Goal: Task Accomplishment & Management: Manage account settings

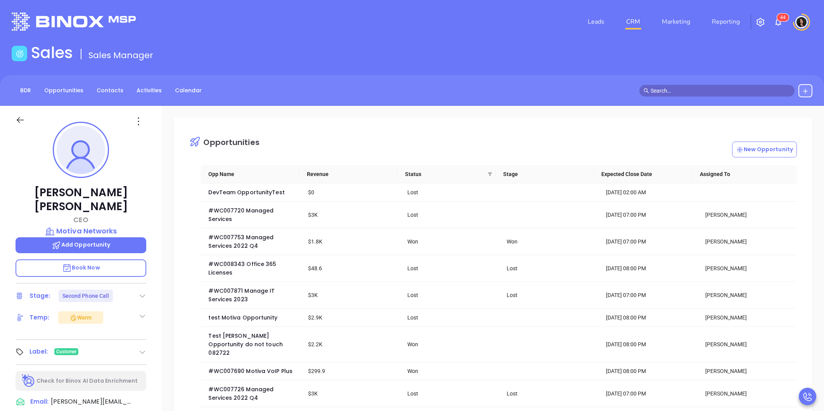
click at [688, 95] on span at bounding box center [716, 91] width 155 height 12
click at [685, 93] on input "text" at bounding box center [720, 90] width 140 height 9
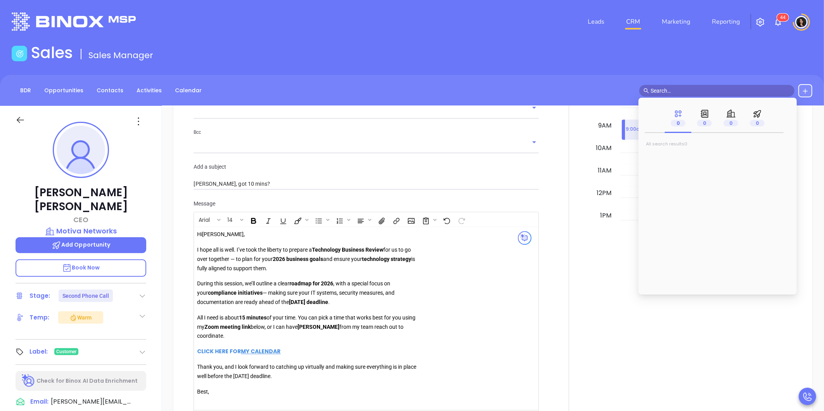
scroll to position [225, 0]
click at [701, 88] on input "text" at bounding box center [720, 90] width 140 height 9
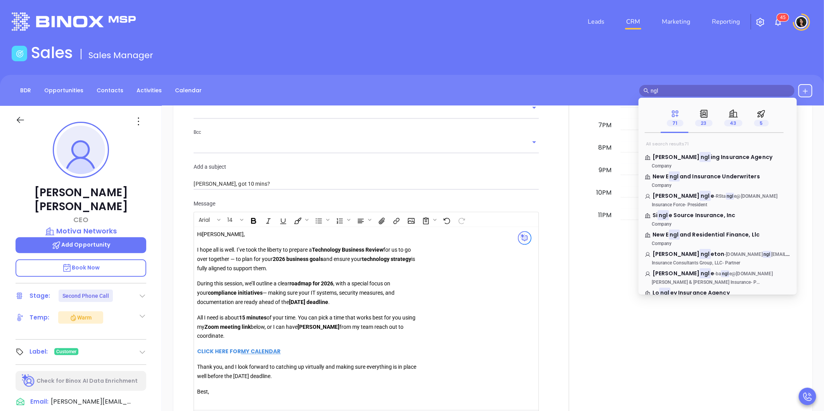
type input "ngl"
click at [728, 120] on p "43" at bounding box center [733, 123] width 18 height 9
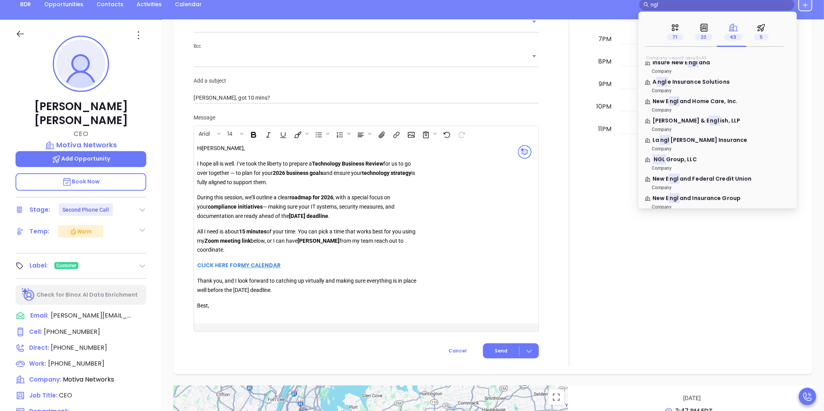
scroll to position [172, 0]
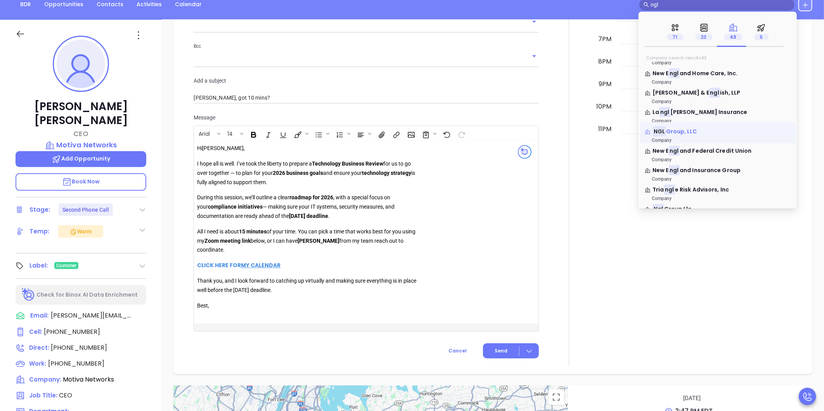
click at [699, 130] on p "NGL Group, LLC" at bounding box center [717, 130] width 146 height 4
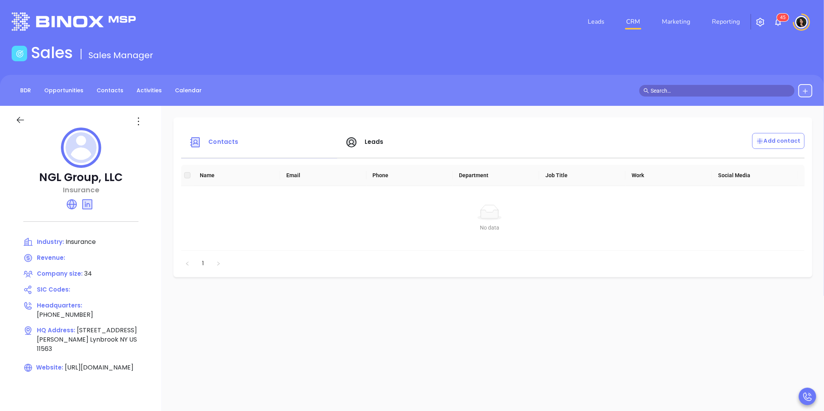
click at [633, 21] on link "CRM" at bounding box center [633, 22] width 20 height 16
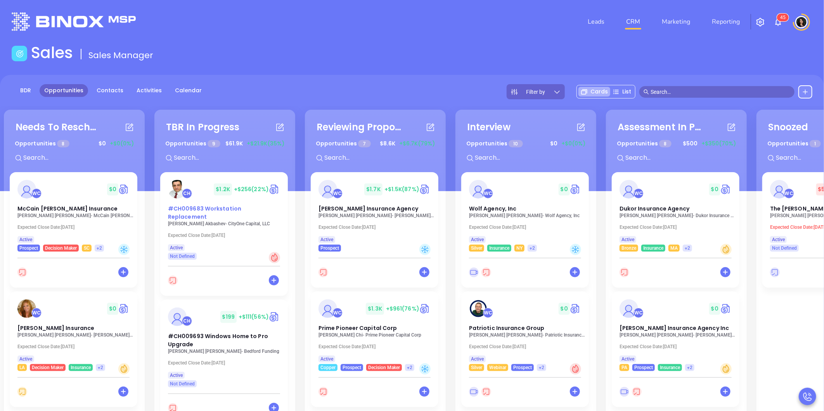
drag, startPoint x: 199, startPoint y: 212, endPoint x: 223, endPoint y: 215, distance: 24.2
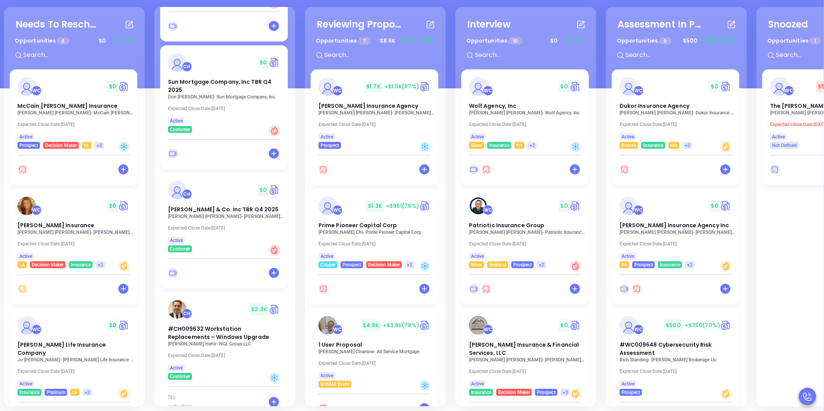
scroll to position [106, 0]
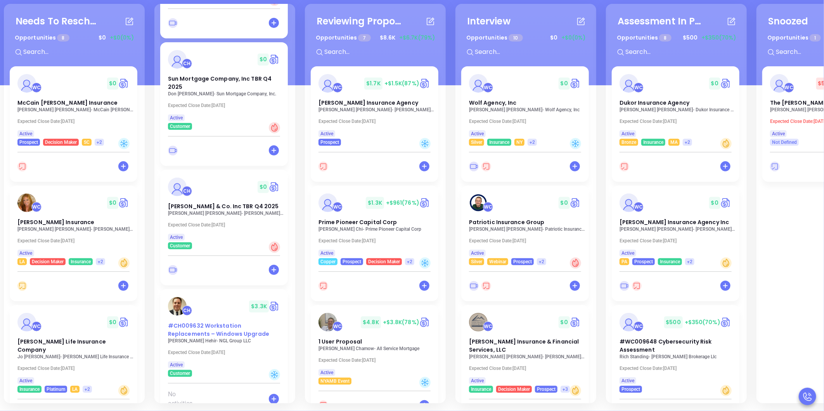
click at [215, 322] on span "#CH009632 Workstation Replacements – Windows Upgrade" at bounding box center [218, 330] width 101 height 16
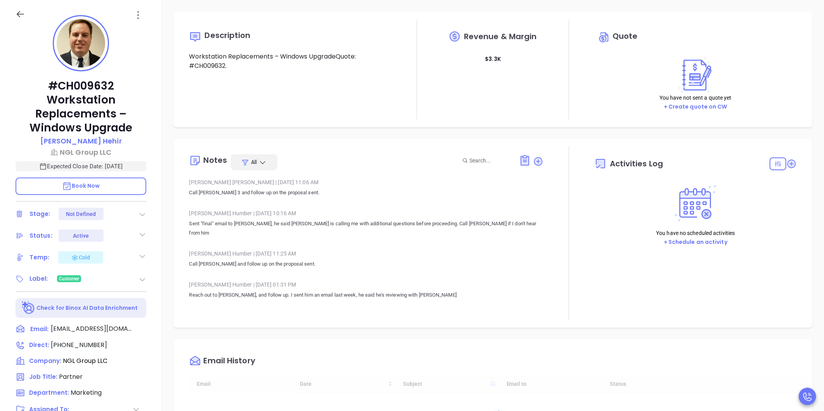
type input "10:00 am"
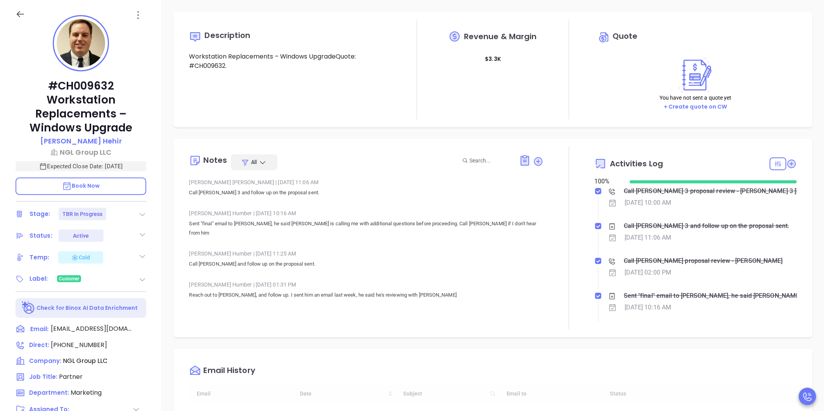
type input "[DATE]"
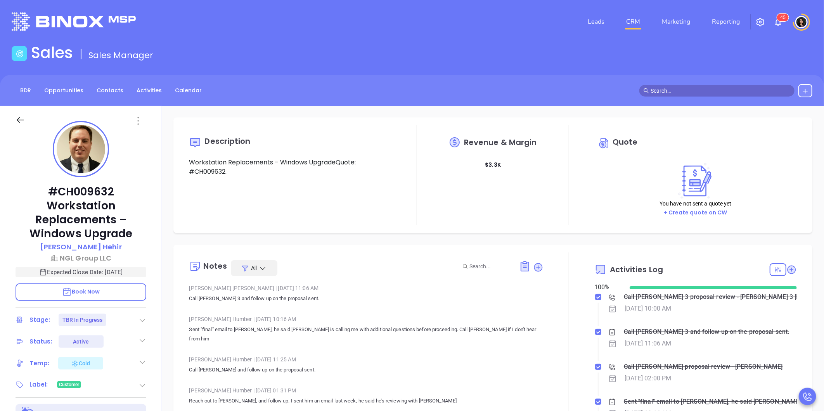
scroll to position [225, 0]
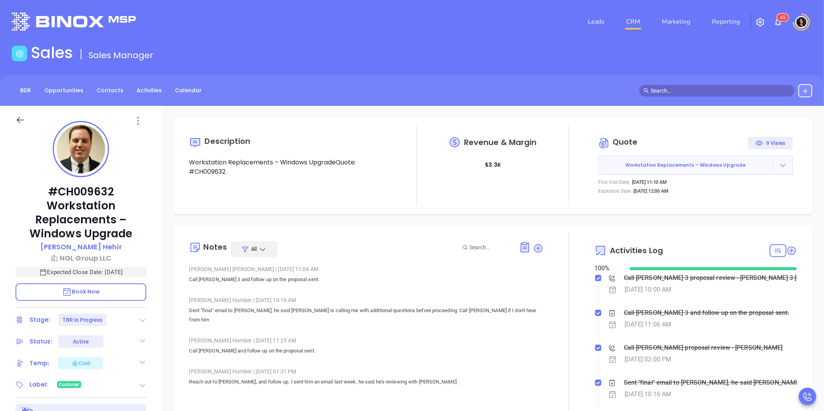
type input "[PERSON_NAME]"
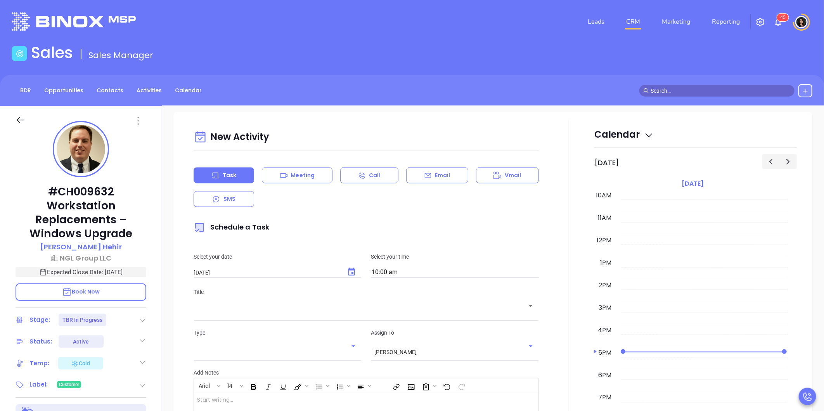
scroll to position [689, 0]
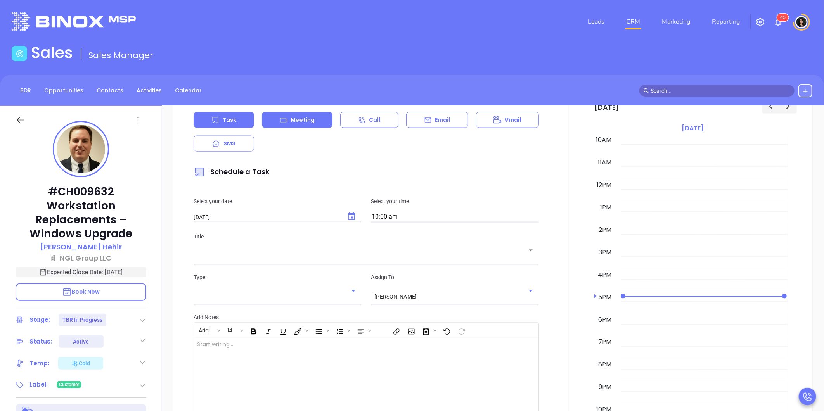
click at [312, 125] on div "Meeting" at bounding box center [297, 120] width 71 height 16
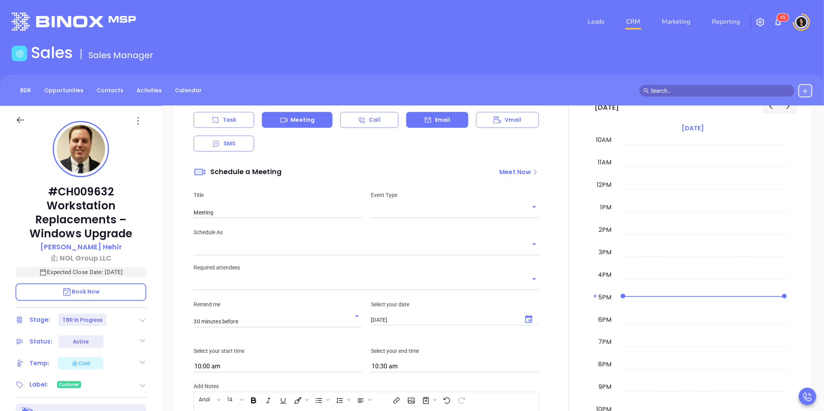
type input "[PERSON_NAME]"
click at [447, 117] on div "Email" at bounding box center [437, 120] width 62 height 16
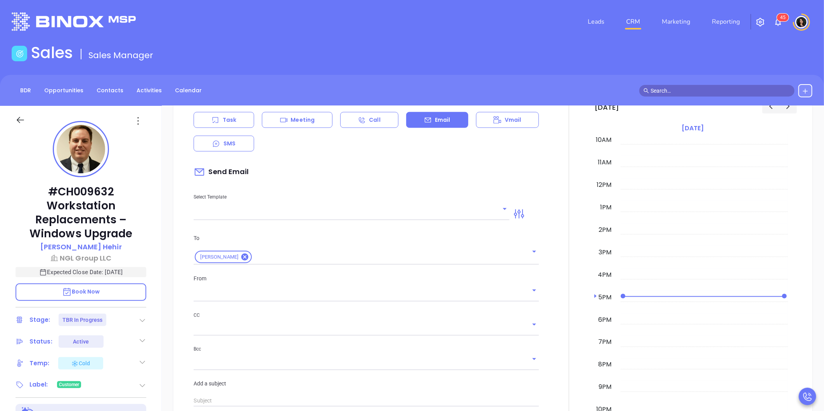
click at [254, 209] on input "text" at bounding box center [346, 214] width 304 height 11
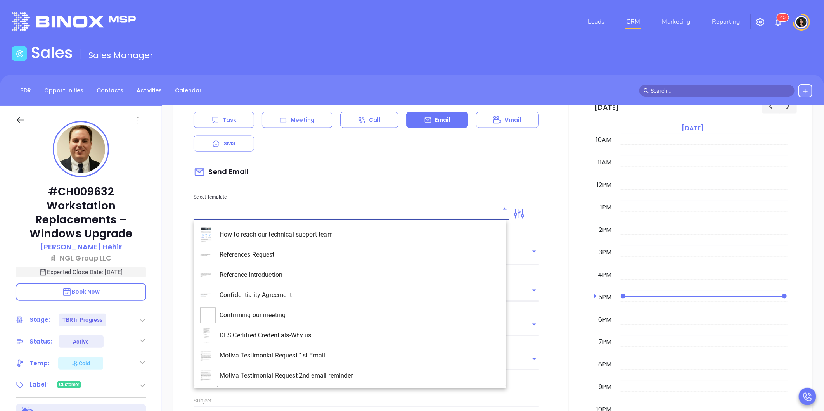
type input "[PERSON_NAME]"
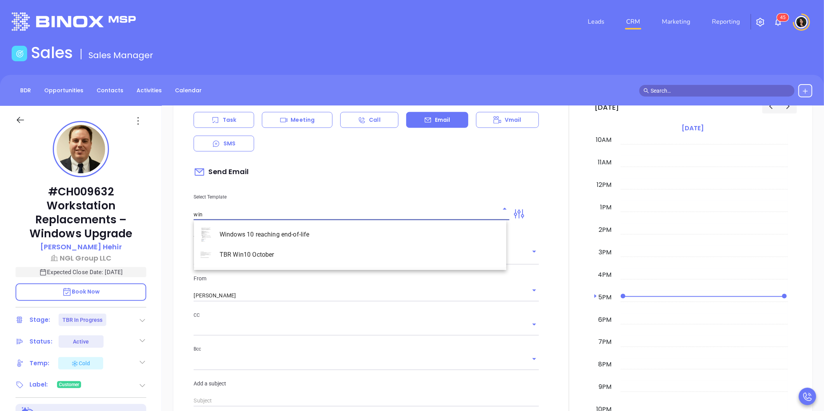
click at [284, 254] on li "TBR Win10 October" at bounding box center [350, 255] width 312 height 20
type input "TBR Win10 October"
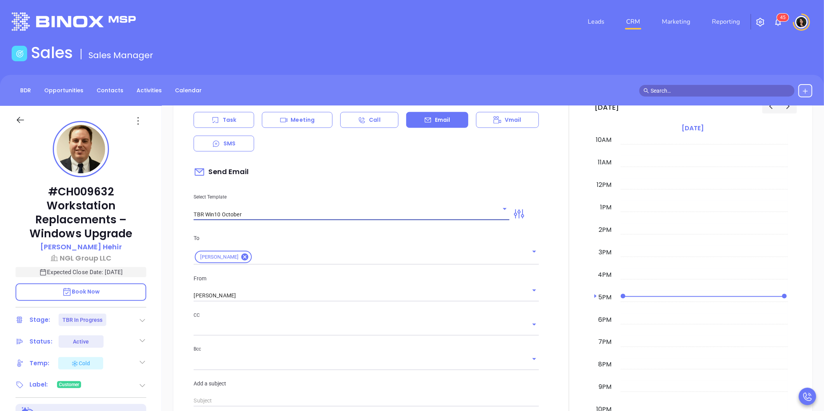
type input "[PERSON_NAME], we are running out of time for this upgrade"
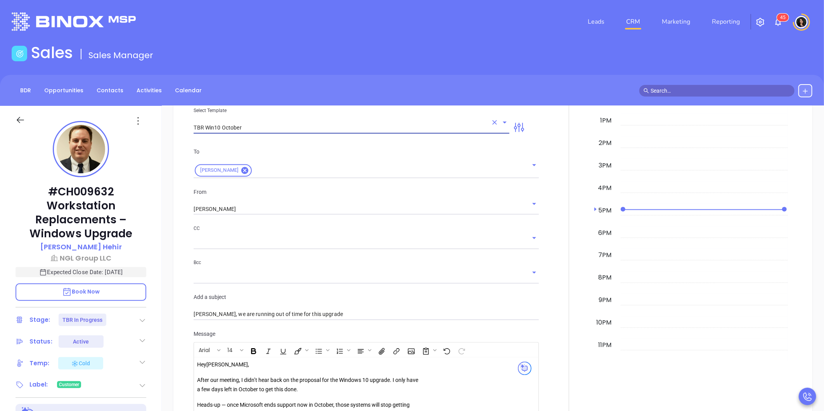
scroll to position [819, 0]
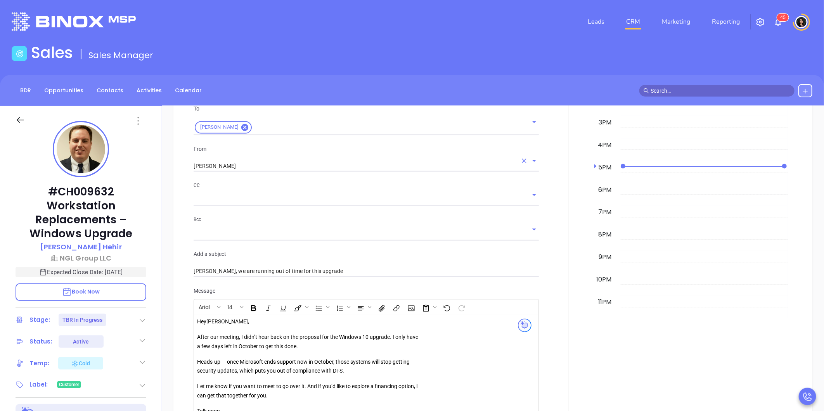
type input "TBR Win10 October"
click at [248, 163] on input "[PERSON_NAME]" at bounding box center [355, 166] width 323 height 11
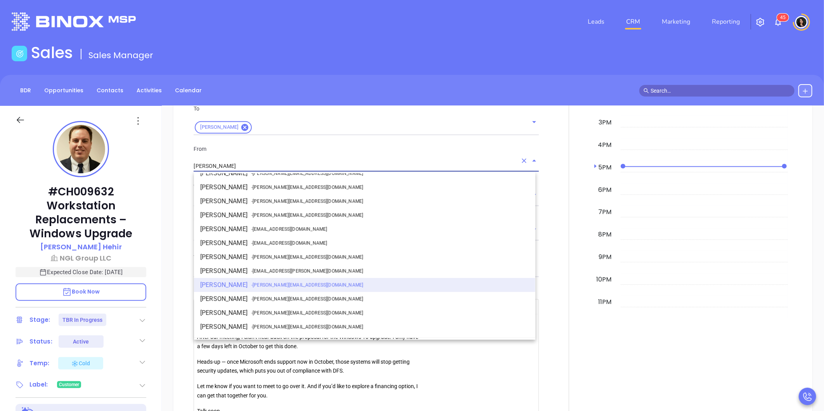
scroll to position [37, 0]
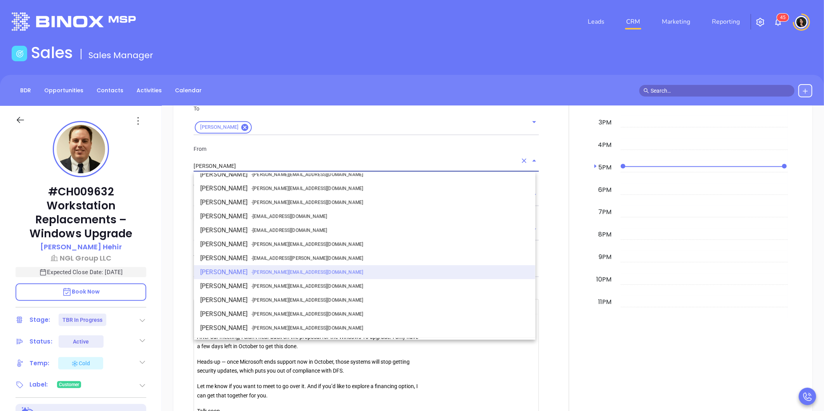
click at [246, 244] on li "Walter Contreras - [EMAIL_ADDRESS][DOMAIN_NAME]" at bounding box center [364, 244] width 341 height 14
type input "[PERSON_NAME]"
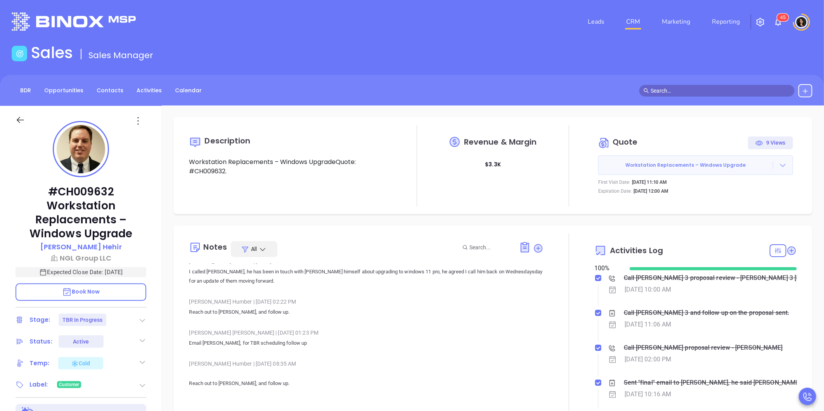
scroll to position [0, 0]
click at [782, 164] on div at bounding box center [782, 166] width 19 height 8
click at [738, 219] on link "Edit in ConnectWise Sell" at bounding box center [734, 216] width 69 height 8
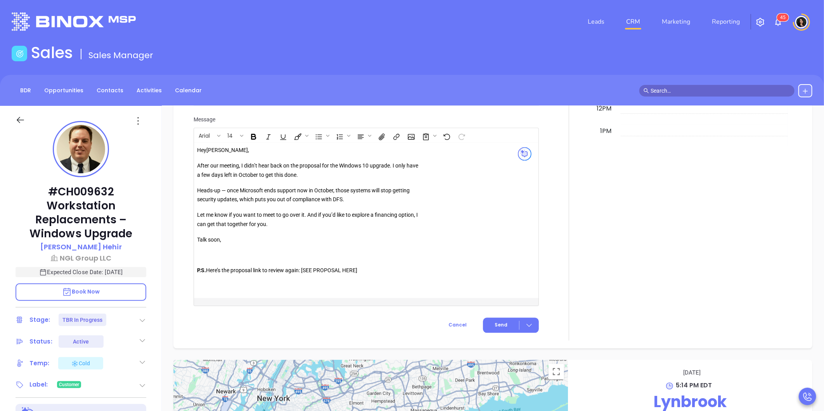
scroll to position [991, 0]
drag, startPoint x: 304, startPoint y: 272, endPoint x: 373, endPoint y: 273, distance: 69.0
click at [373, 273] on p "P.S. Here’s the proposal link to review again: [SEE PROPOSAL HERE]" at bounding box center [308, 275] width 223 height 19
click at [456, 330] on button "Cancel" at bounding box center [457, 325] width 47 height 15
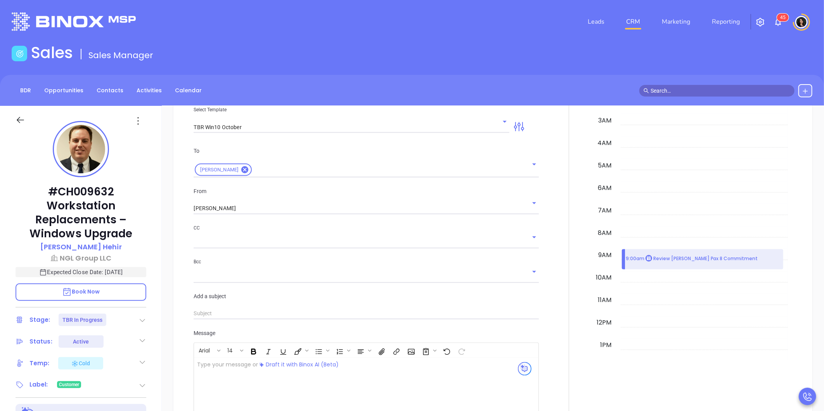
scroll to position [775, 0]
click at [500, 122] on icon "Open" at bounding box center [504, 123] width 9 height 9
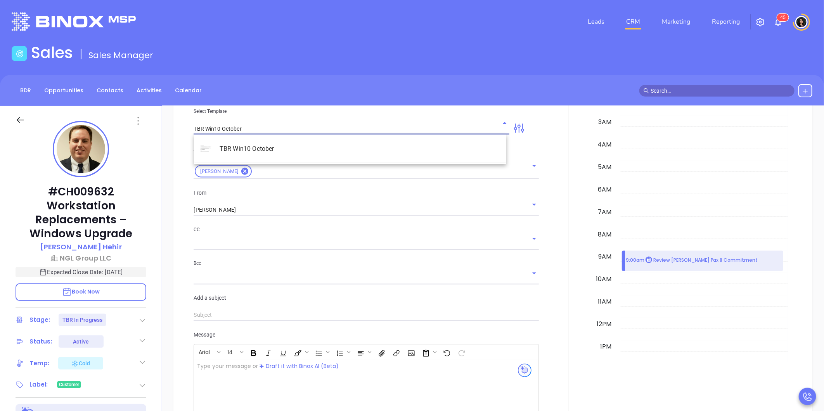
click at [258, 152] on li "TBR Win10 October" at bounding box center [350, 149] width 312 height 20
type input "[PERSON_NAME], we are running out of time for this upgrade"
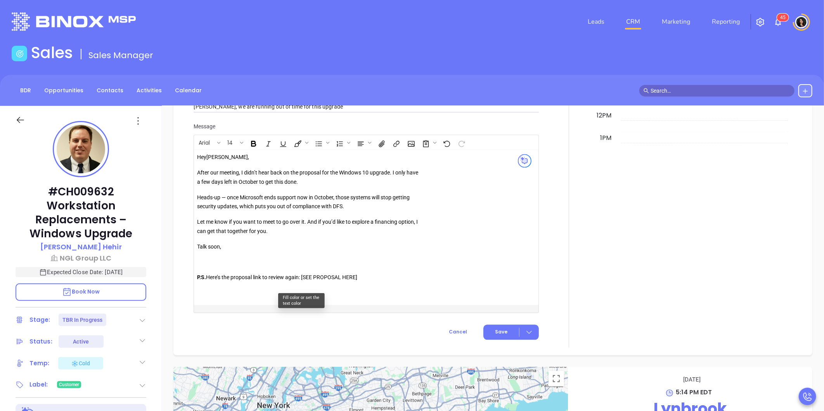
scroll to position [991, 0]
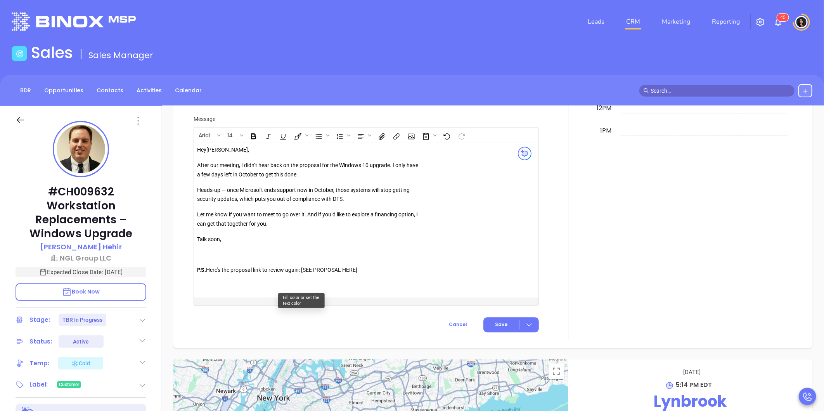
click at [306, 273] on p "P.S. Here’s the proposal link to review again: [SEE PROPOSAL HERE]" at bounding box center [308, 275] width 223 height 19
click at [356, 271] on p "P.S. Here’s the proposal link to review again: SEE PROPOSAL HERE]" at bounding box center [308, 275] width 223 height 19
drag, startPoint x: 355, startPoint y: 271, endPoint x: 305, endPoint y: 270, distance: 50.0
click at [305, 270] on p "P.S. Here’s the proposal link to review again: SEE PROPOSAL HERE" at bounding box center [308, 275] width 223 height 19
click at [395, 140] on icon "Insert link" at bounding box center [396, 137] width 9 height 8
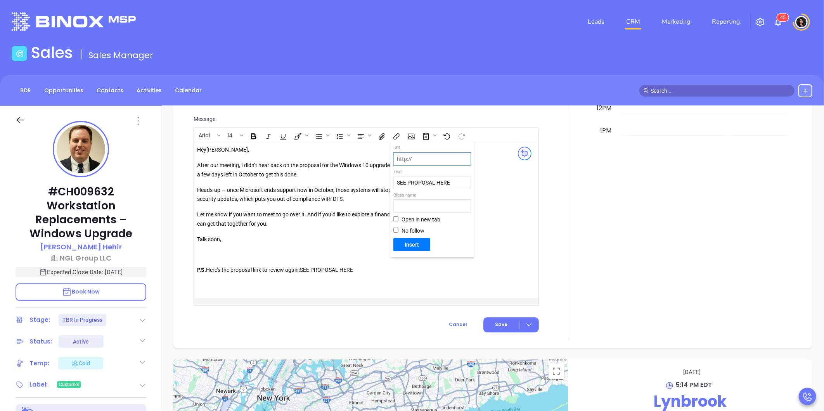
click at [434, 161] on input "text" at bounding box center [432, 159] width 77 height 12
paste input "[URL][DOMAIN_NAME]"
type input "[URL][DOMAIN_NAME]"
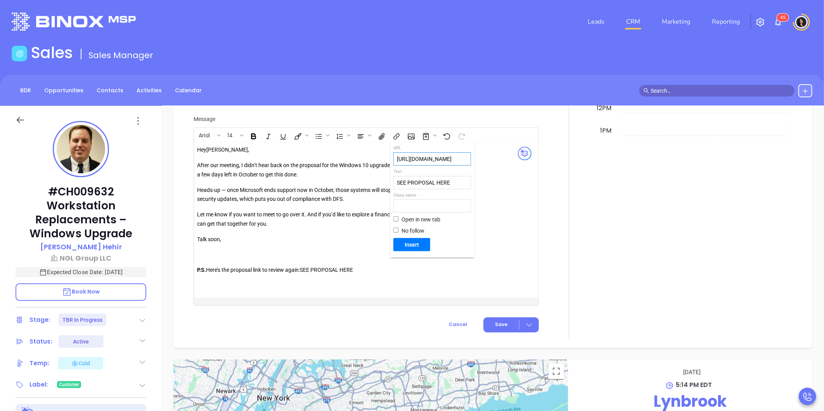
click at [405, 221] on span "Open in new tab" at bounding box center [420, 220] width 39 height 8
click at [398, 221] on input "Open in new tab" at bounding box center [395, 218] width 5 height 5
checkbox input "true"
click at [408, 243] on span "Insert" at bounding box center [411, 244] width 31 height 7
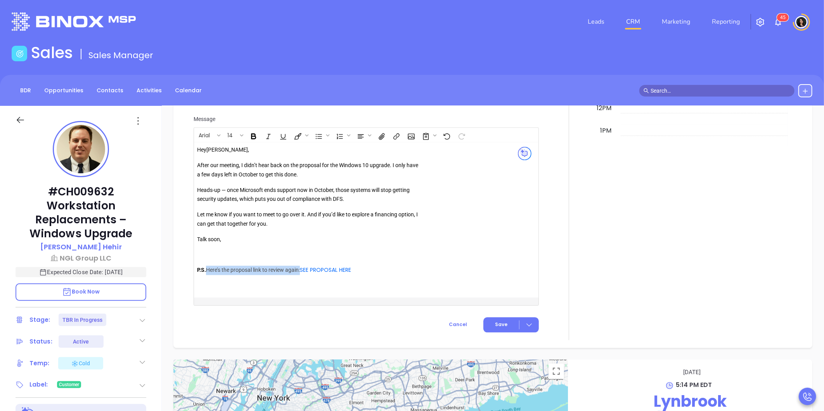
click at [397, 268] on p "P.S. Here’s the proposal link to review again: SEE PROPOSAL HERE" at bounding box center [308, 275] width 223 height 19
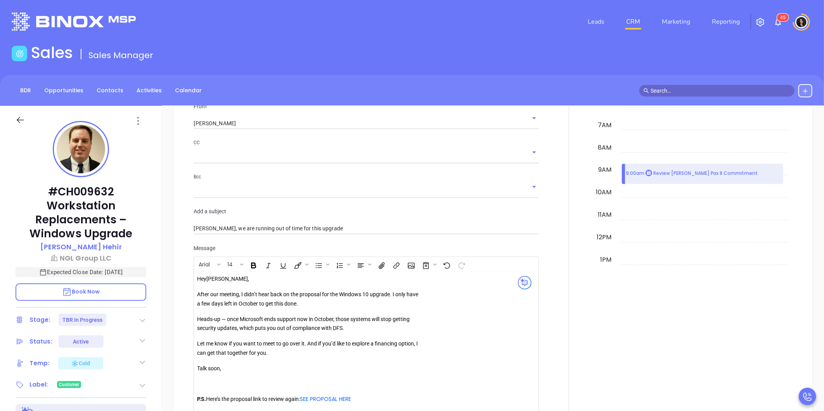
scroll to position [905, 0]
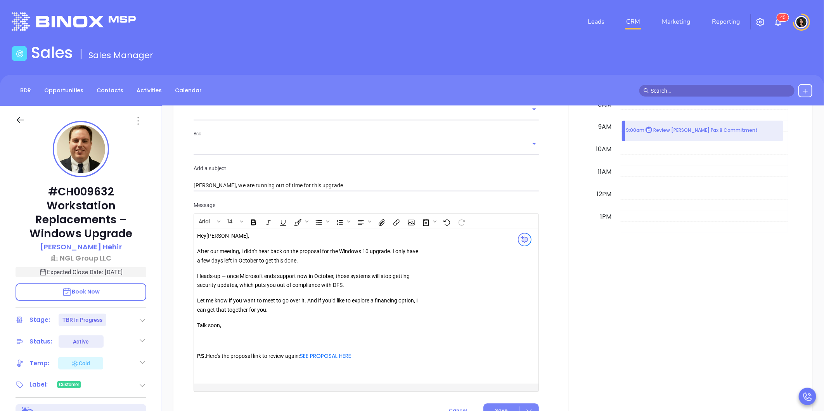
click at [509, 404] on button "Save" at bounding box center [510, 411] width 55 height 15
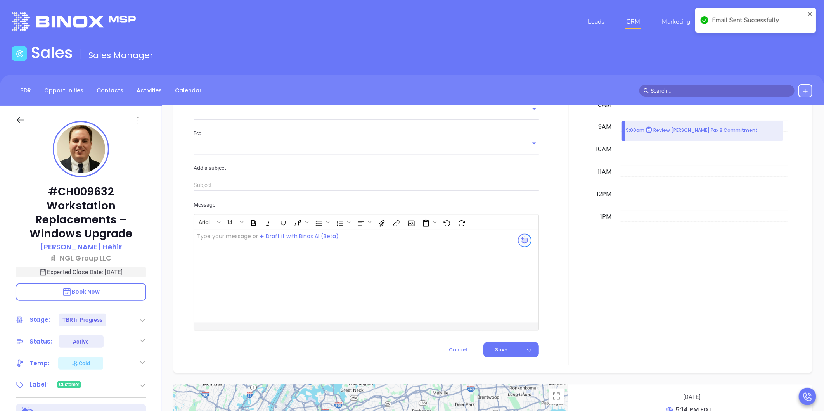
scroll to position [904, 0]
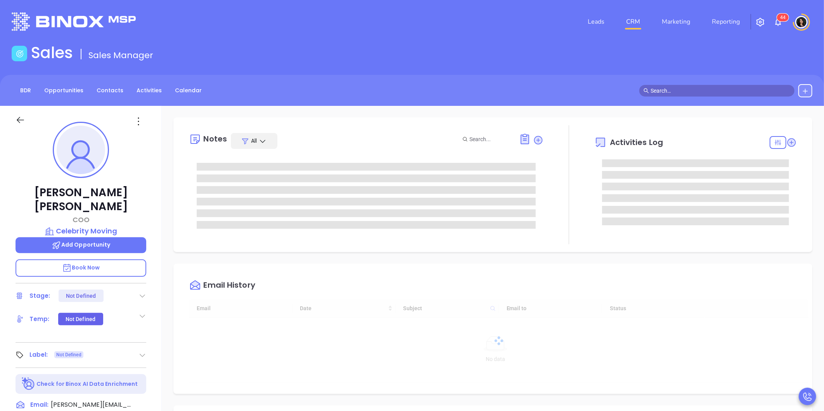
type input "[DATE]"
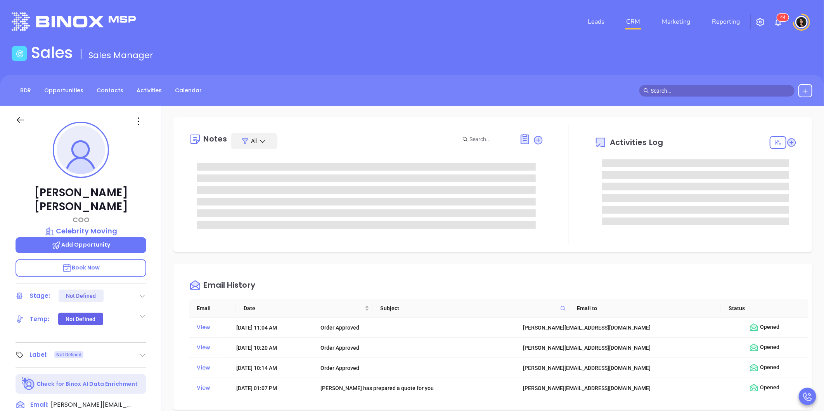
type input "[PERSON_NAME]"
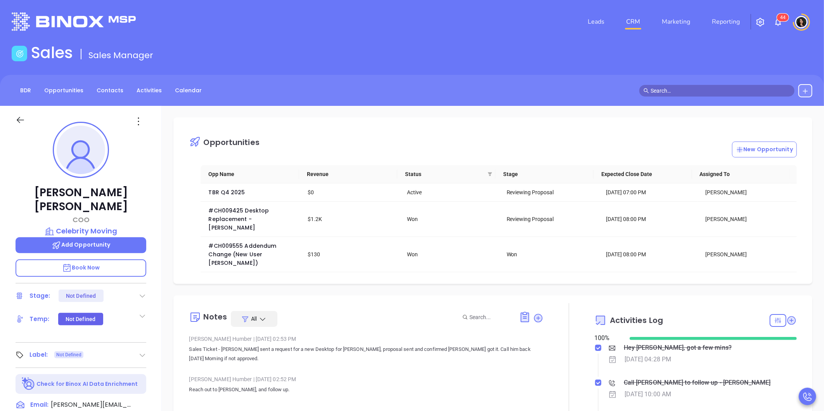
click at [699, 60] on div "Sales Sales Manager" at bounding box center [412, 54] width 810 height 22
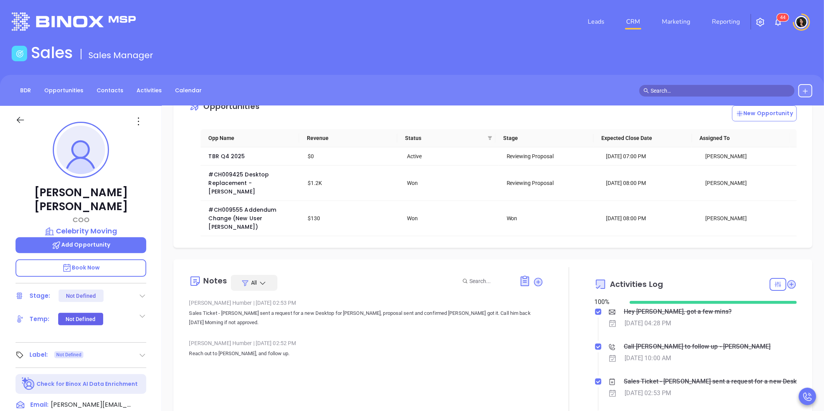
scroll to position [0, 0]
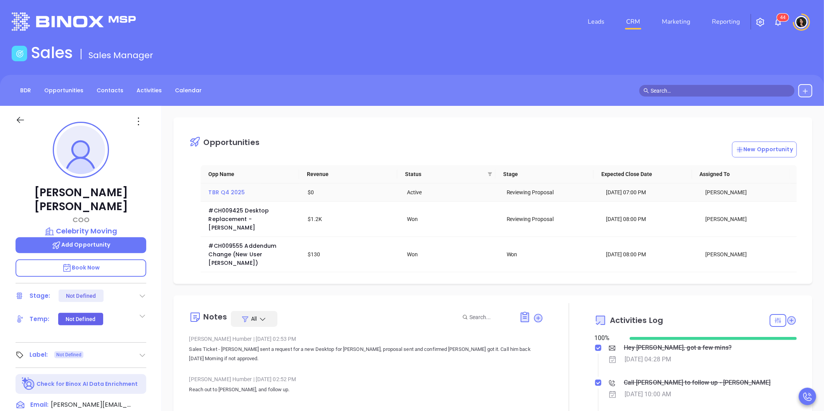
click at [232, 195] on span "TBR Q4 2025" at bounding box center [226, 192] width 36 height 8
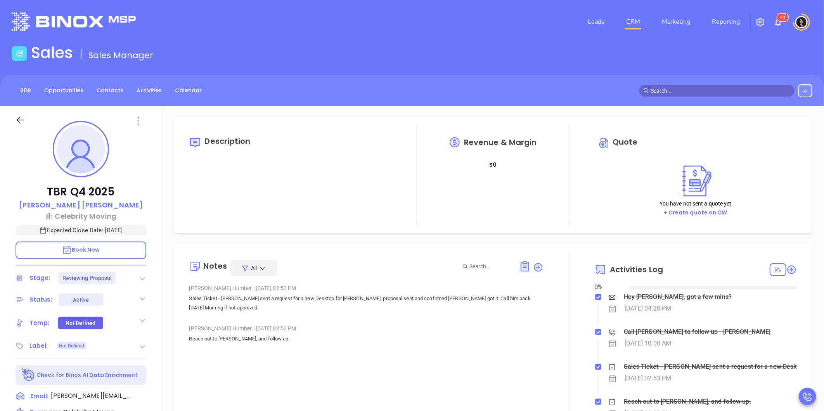
type input "[DATE]"
click at [787, 266] on icon at bounding box center [791, 269] width 9 height 9
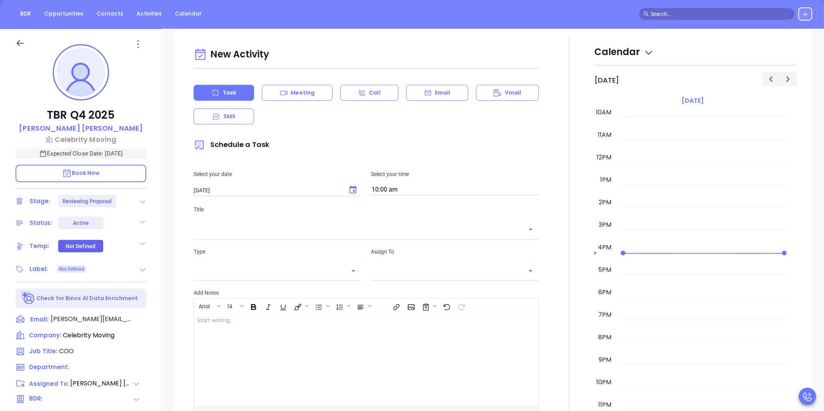
scroll to position [106, 0]
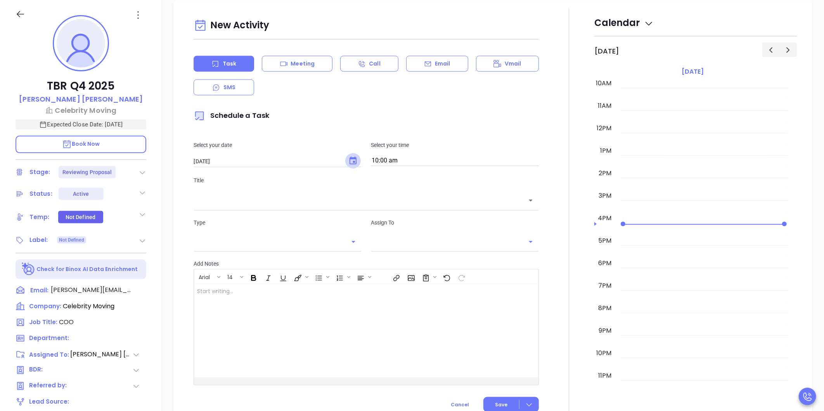
click at [350, 160] on icon "Choose date, selected date is Oct 14, 2025" at bounding box center [352, 160] width 9 height 9
type input "[PERSON_NAME]"
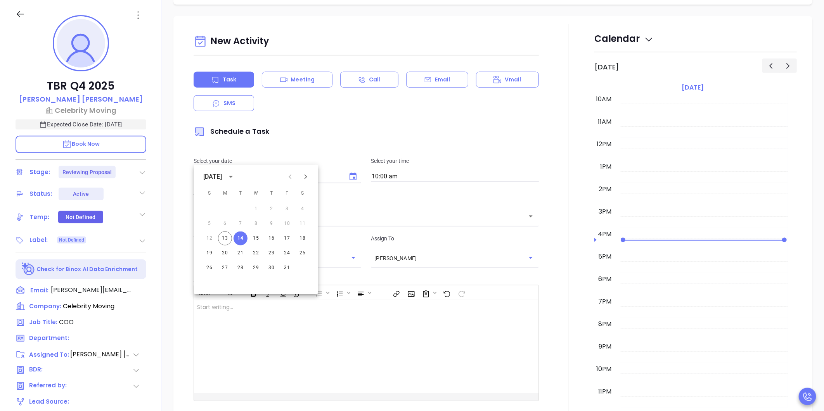
scroll to position [507, 0]
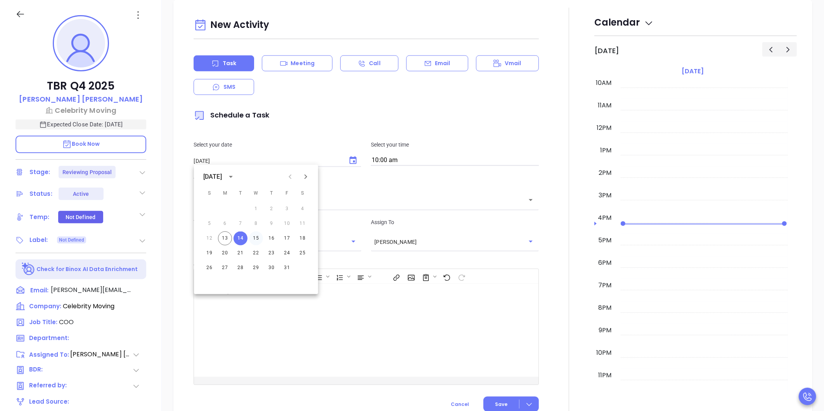
click at [255, 237] on button "15" at bounding box center [256, 239] width 14 height 14
type input "10/15/2025"
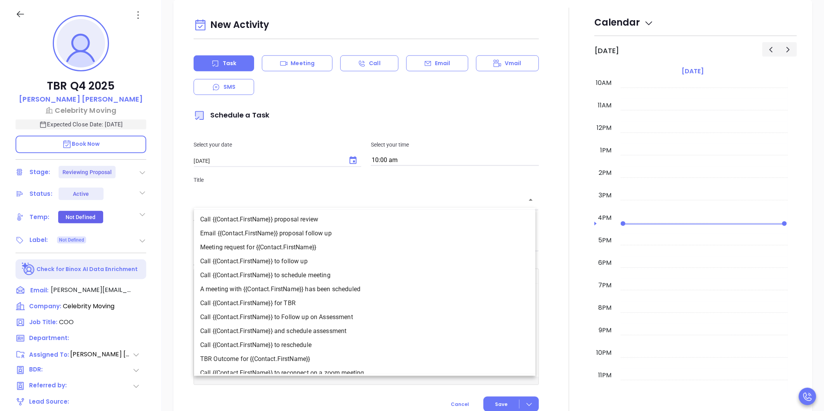
click at [365, 200] on input "text" at bounding box center [360, 200] width 327 height 9
click at [308, 262] on li "Call {{Contact.FirstName}} to follow up" at bounding box center [364, 262] width 341 height 14
type input "Call Kurt to follow up"
type input "Call"
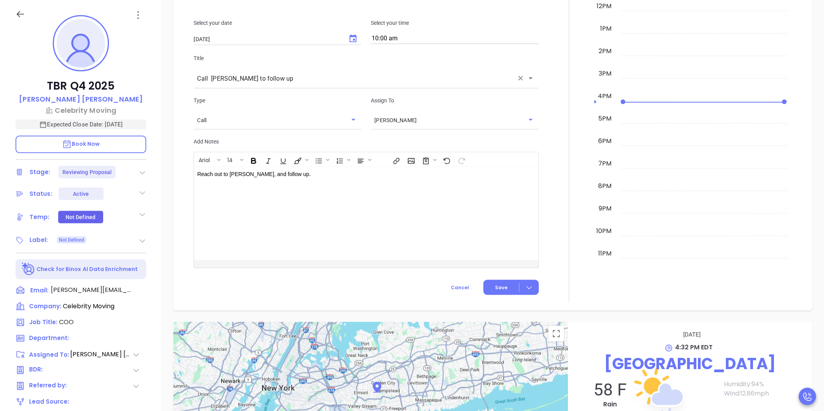
scroll to position [636, 0]
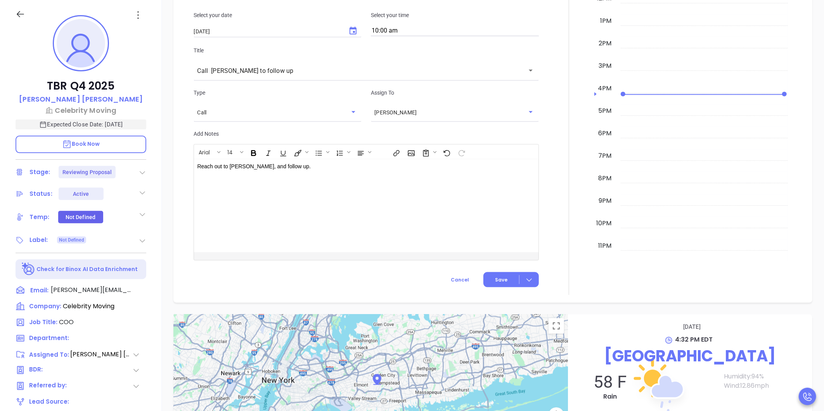
drag, startPoint x: 813, startPoint y: 226, endPoint x: 746, endPoint y: 241, distance: 68.9
click at [813, 226] on div "New Activity Task Meeting Call Email Vmail SMS Schedule a Task Select your date…" at bounding box center [493, 86] width 662 height 432
click at [398, 217] on div "Reach out to Kurt, and follow up." at bounding box center [354, 205] width 320 height 93
drag, startPoint x: 497, startPoint y: 277, endPoint x: 460, endPoint y: 207, distance: 79.1
click at [463, 211] on div "New Activity Task Meeting Call Email Vmail SMS Schedule a Task Select your date…" at bounding box center [366, 73] width 354 height 375
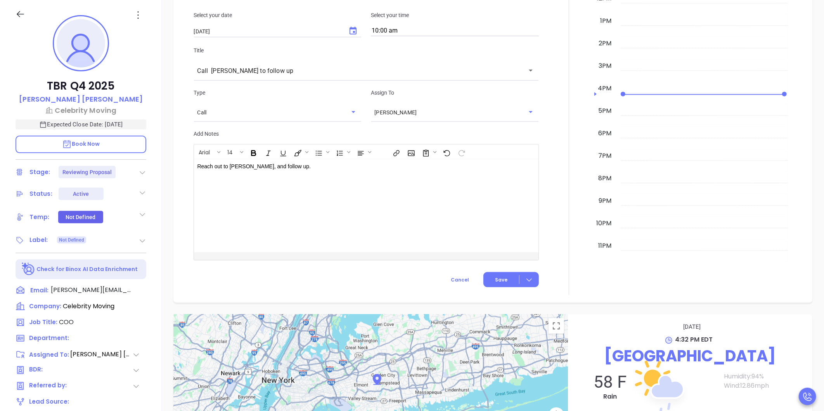
click at [447, 202] on div "Reach out to Kurt, and follow up. ﻿" at bounding box center [354, 205] width 320 height 93
click at [499, 281] on span "Save" at bounding box center [501, 279] width 12 height 7
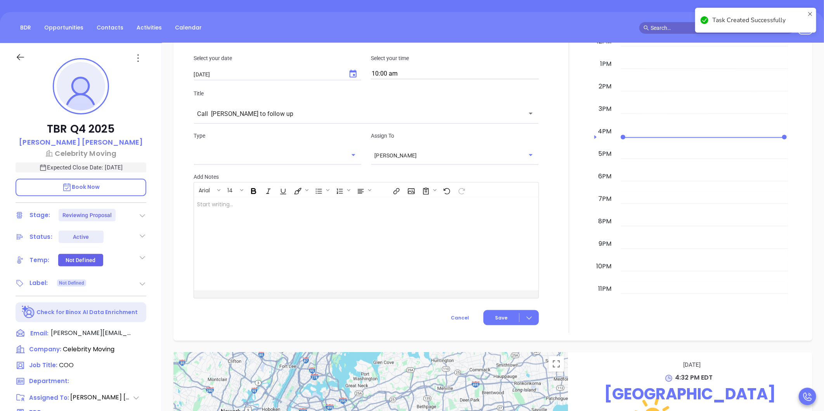
checkbox input "false"
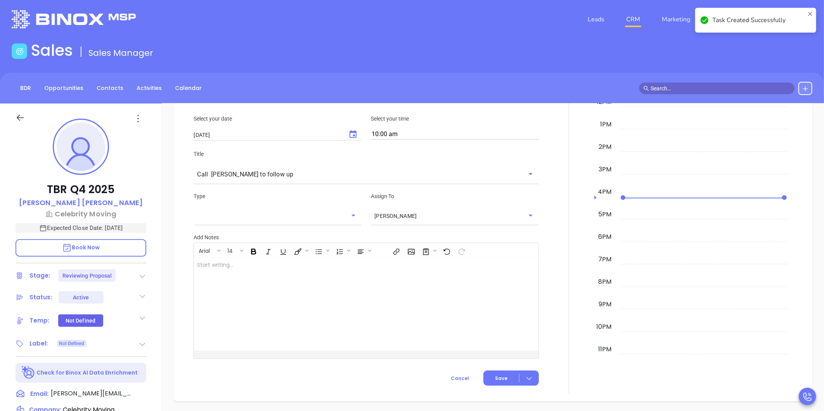
scroll to position [0, 0]
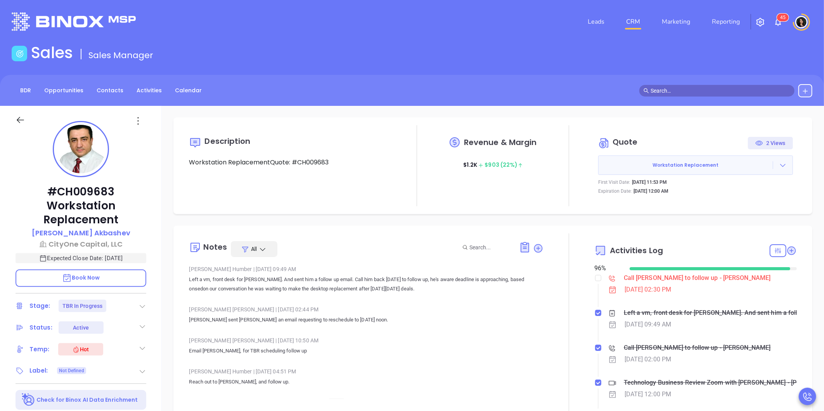
type input "[PERSON_NAME]"
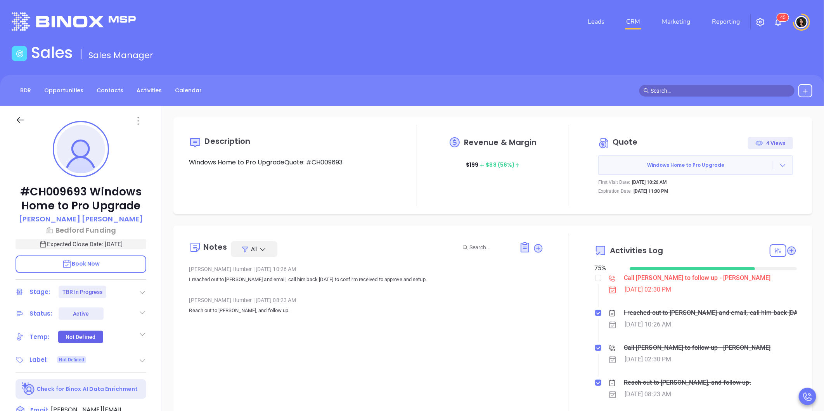
type input "[PERSON_NAME]"
